Goal: Task Accomplishment & Management: Complete application form

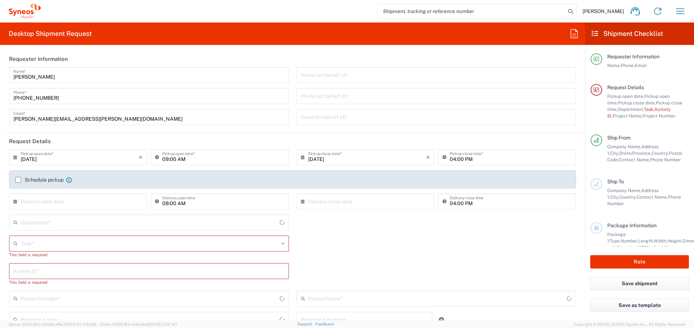
type input "[GEOGRAPHIC_DATA]"
click at [679, 8] on icon "button" at bounding box center [680, 11] width 12 height 12
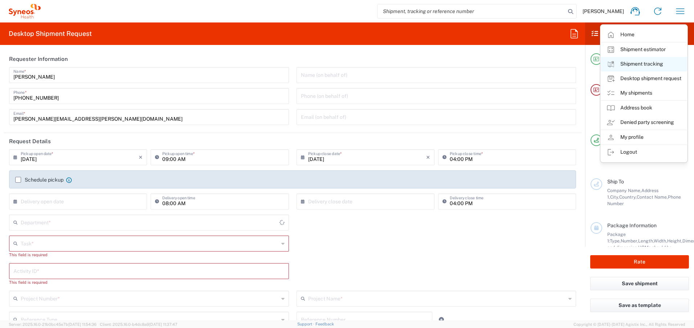
type input "Syneos Health Canada LP- [GEOGRAPHIC_DATA]"
type input "4510"
click at [634, 94] on link "My shipments" at bounding box center [644, 93] width 86 height 15
